Goal: Navigation & Orientation: Understand site structure

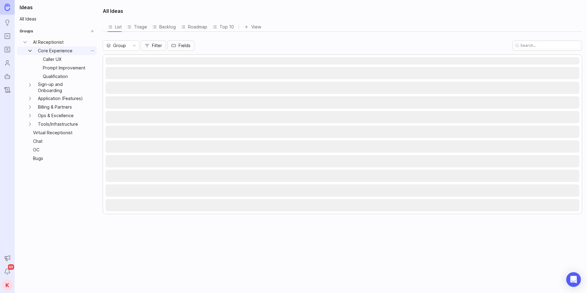
click at [29, 51] on icon "Core Experience expand" at bounding box center [30, 51] width 6 height 6
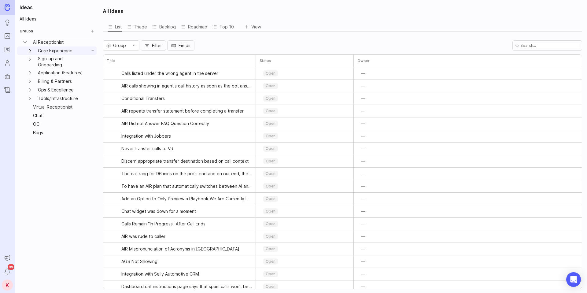
click at [29, 51] on icon "Core Experience expand" at bounding box center [30, 51] width 6 height 6
click at [31, 83] on icon "Sign-up and Onboarding expand" at bounding box center [30, 85] width 6 height 6
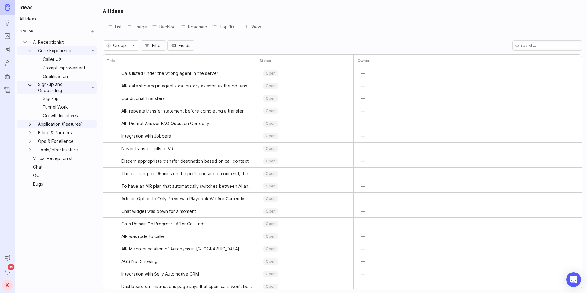
click at [27, 125] on icon "Application (Features) expand" at bounding box center [30, 124] width 6 height 6
click at [30, 161] on icon "Billing & Partners expand" at bounding box center [30, 160] width 6 height 6
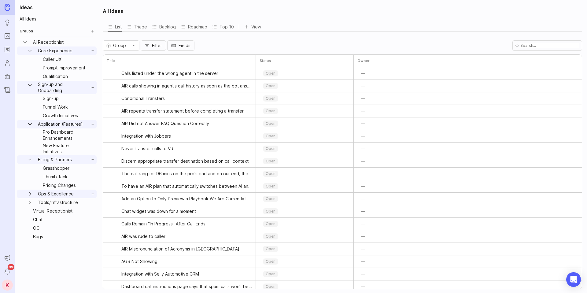
click at [29, 195] on icon "Ops & Excellence expand" at bounding box center [30, 194] width 6 height 6
click at [31, 235] on icon "Tools/Infrastructure expand" at bounding box center [30, 237] width 6 height 6
click at [31, 234] on icon "Tools/Infrastructure expand" at bounding box center [30, 237] width 6 height 6
click at [32, 193] on icon "Ops & Excellence expand" at bounding box center [30, 194] width 6 height 6
click at [54, 148] on link "New Feature Initiatives" at bounding box center [64, 148] width 48 height 13
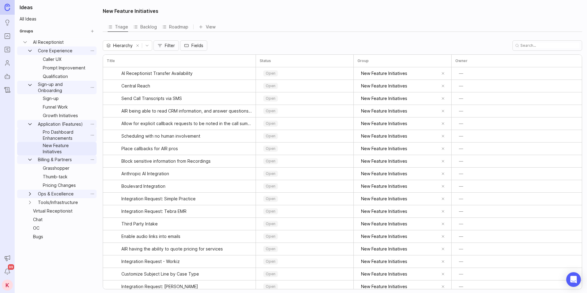
click at [59, 129] on link "Pro Dashboard Enhancements" at bounding box center [64, 134] width 48 height 13
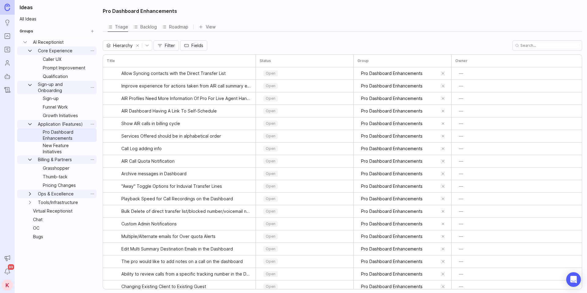
click at [29, 160] on icon "Billing & Partners expand" at bounding box center [30, 160] width 6 height 6
click at [28, 124] on icon "Application (Features) expand" at bounding box center [30, 124] width 6 height 6
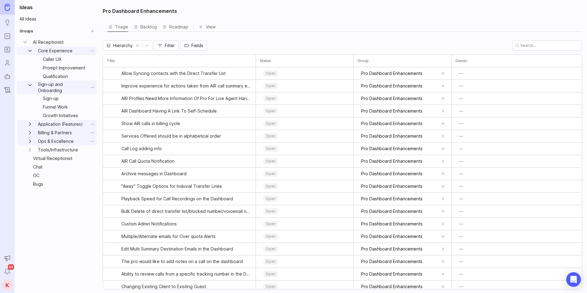
click at [30, 83] on icon "Sign-up and Onboarding expand" at bounding box center [30, 85] width 6 height 6
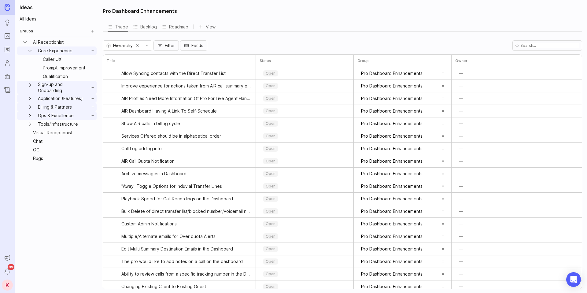
click at [27, 50] on icon "Core Experience expand" at bounding box center [30, 51] width 6 height 6
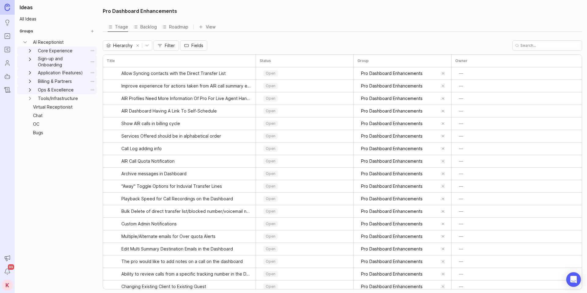
click at [195, 48] on span "Fields" at bounding box center [197, 46] width 12 height 6
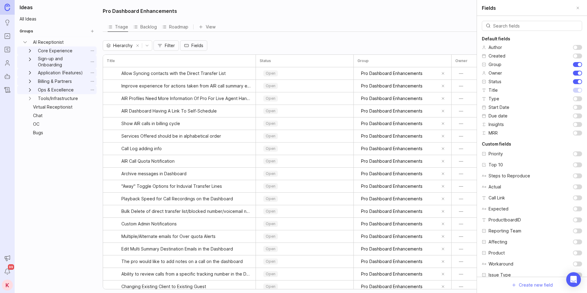
click at [195, 48] on span "Fields" at bounding box center [197, 46] width 12 height 6
click at [58, 52] on link "Core Experience" at bounding box center [61, 50] width 53 height 9
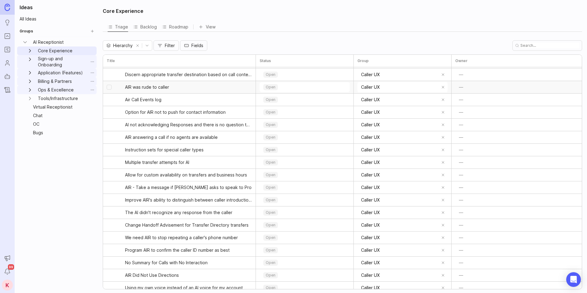
scroll to position [24, 0]
